Goal: Task Accomplishment & Management: Use online tool/utility

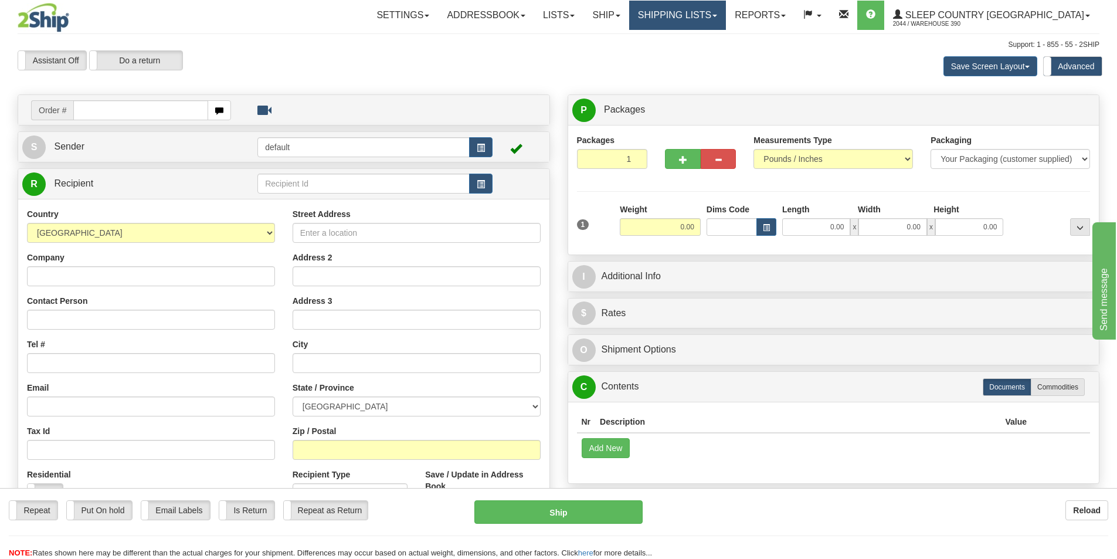
click at [719, 15] on link "Shipping lists" at bounding box center [677, 15] width 97 height 29
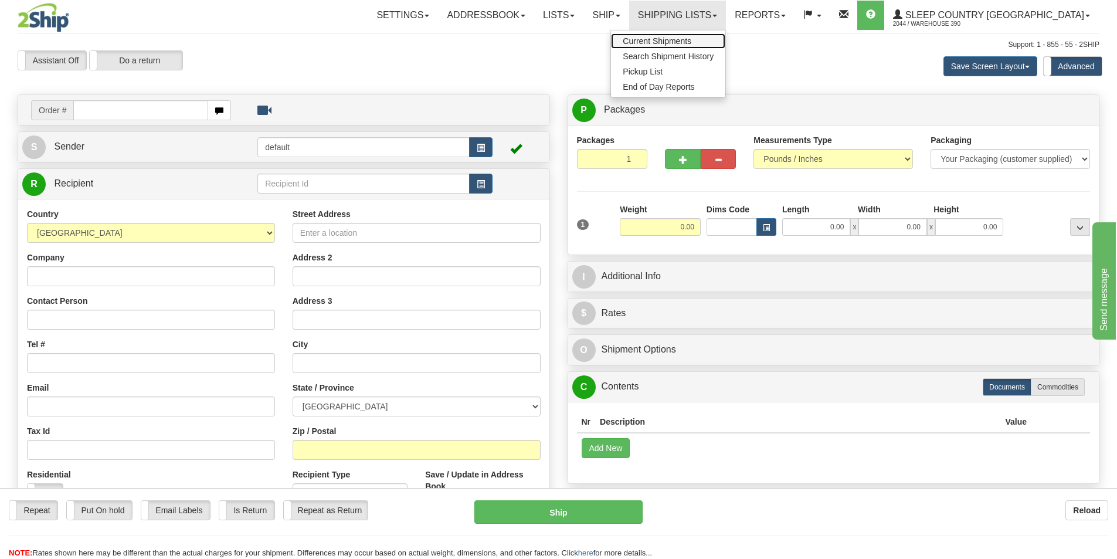
click at [692, 40] on span "Current Shipments" at bounding box center [657, 40] width 69 height 9
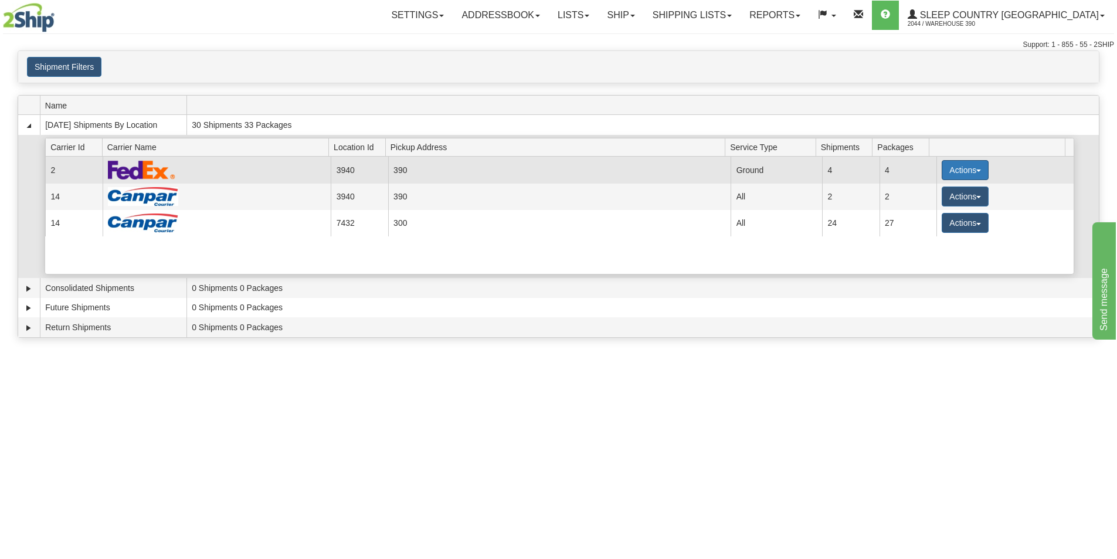
click at [977, 170] on span "button" at bounding box center [979, 171] width 5 height 2
click at [937, 194] on span "Details" at bounding box center [922, 192] width 32 height 8
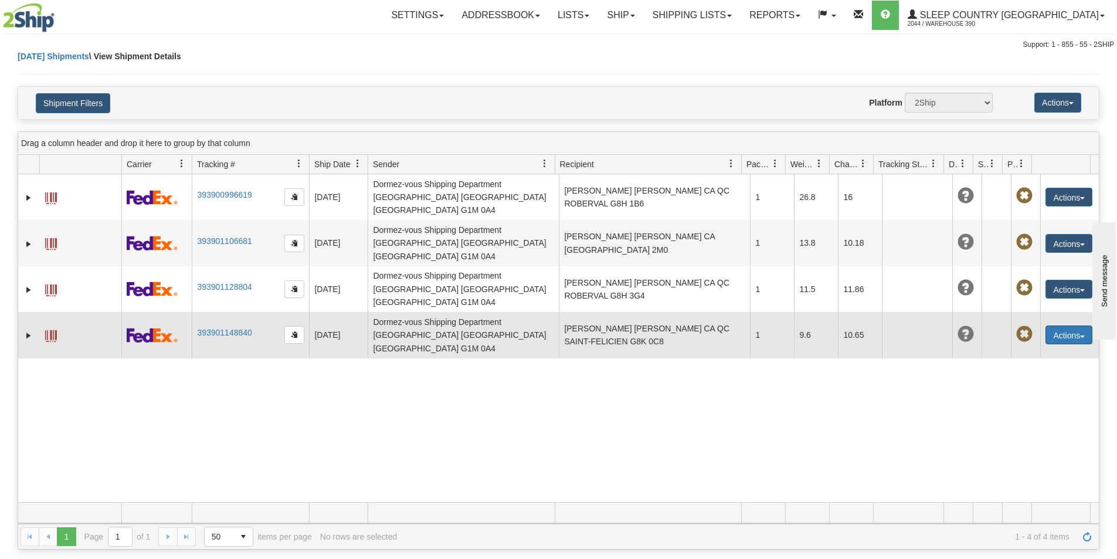
click at [1080, 336] on span "button" at bounding box center [1082, 337] width 5 height 2
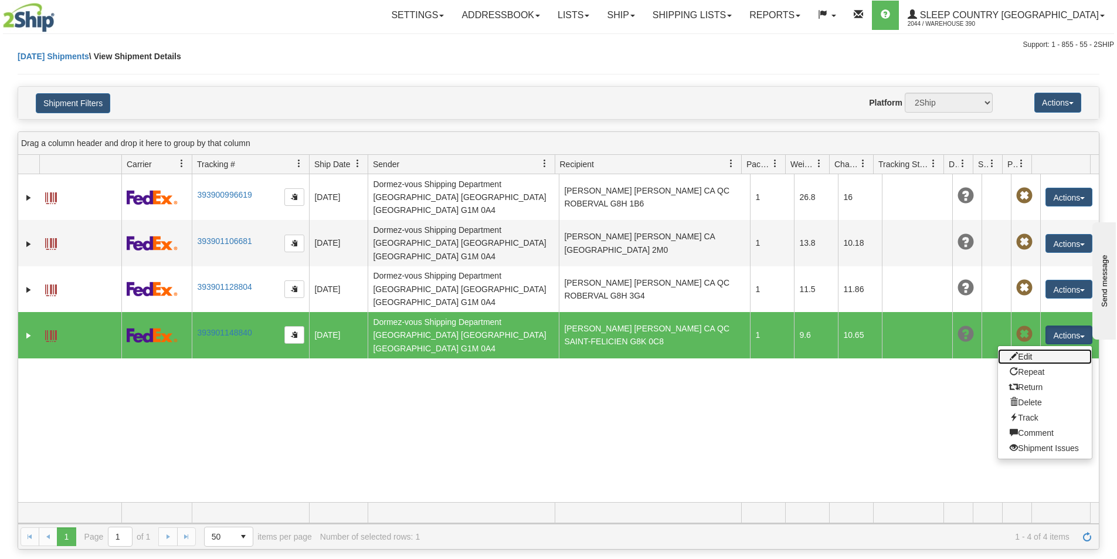
click at [1023, 349] on link "Edit" at bounding box center [1045, 356] width 94 height 15
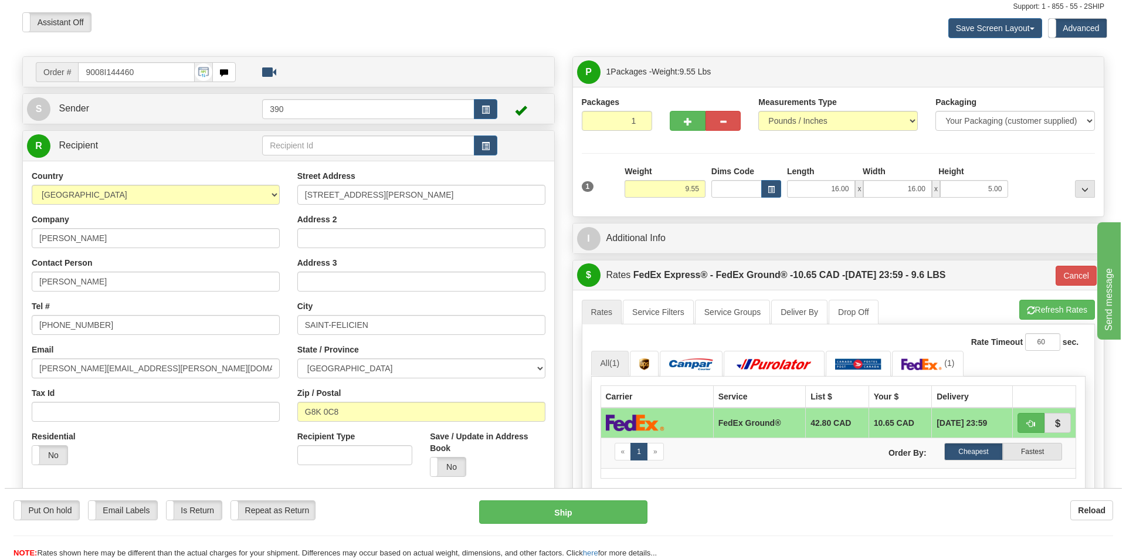
scroll to position [59, 0]
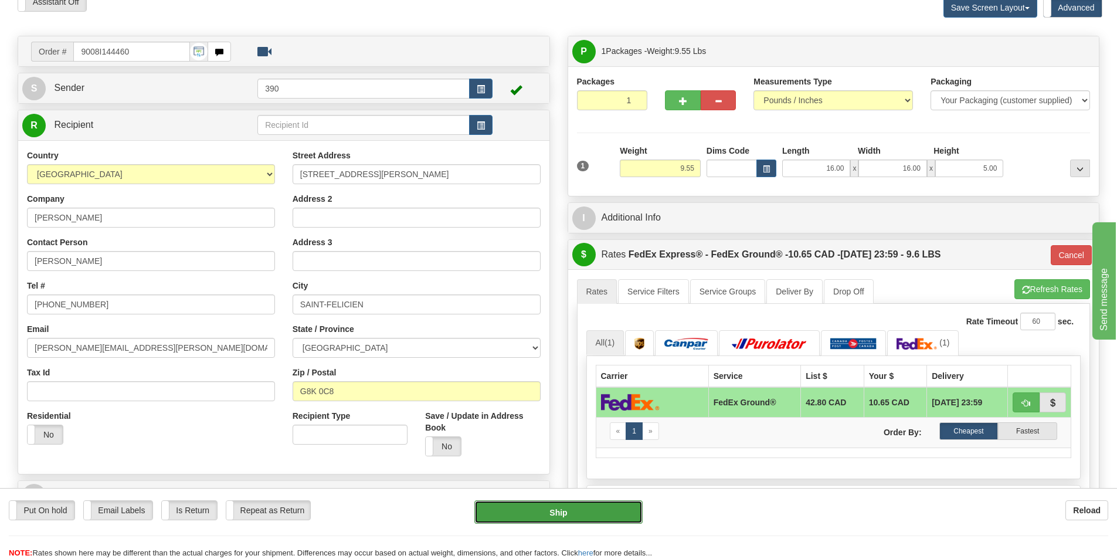
click at [561, 509] on button "Ship" at bounding box center [559, 511] width 168 height 23
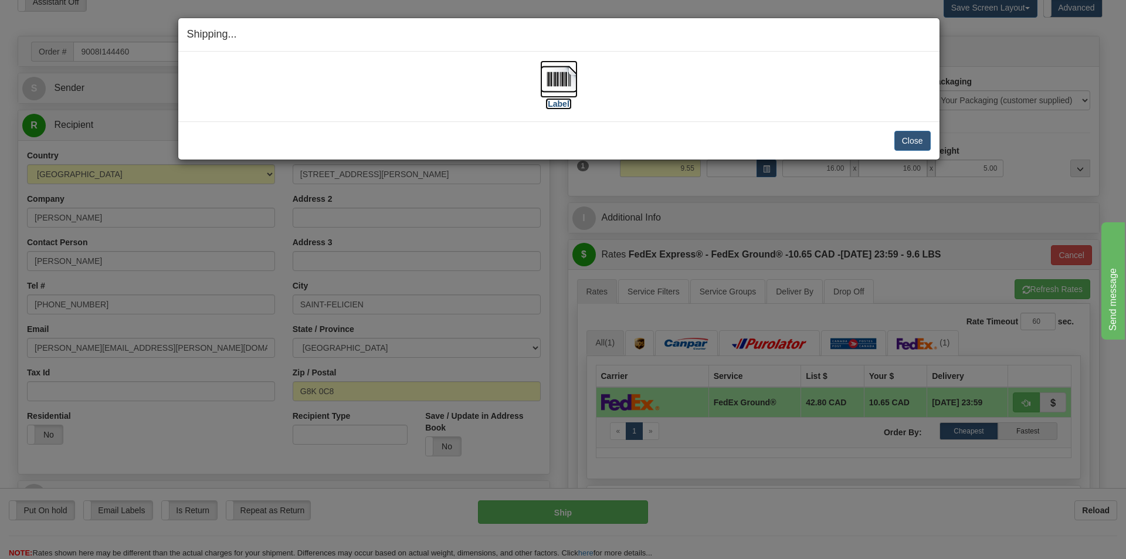
click at [559, 82] on img at bounding box center [559, 79] width 38 height 38
click at [911, 138] on button "Close" at bounding box center [912, 141] width 36 height 20
